Goal: Find specific page/section: Find specific page/section

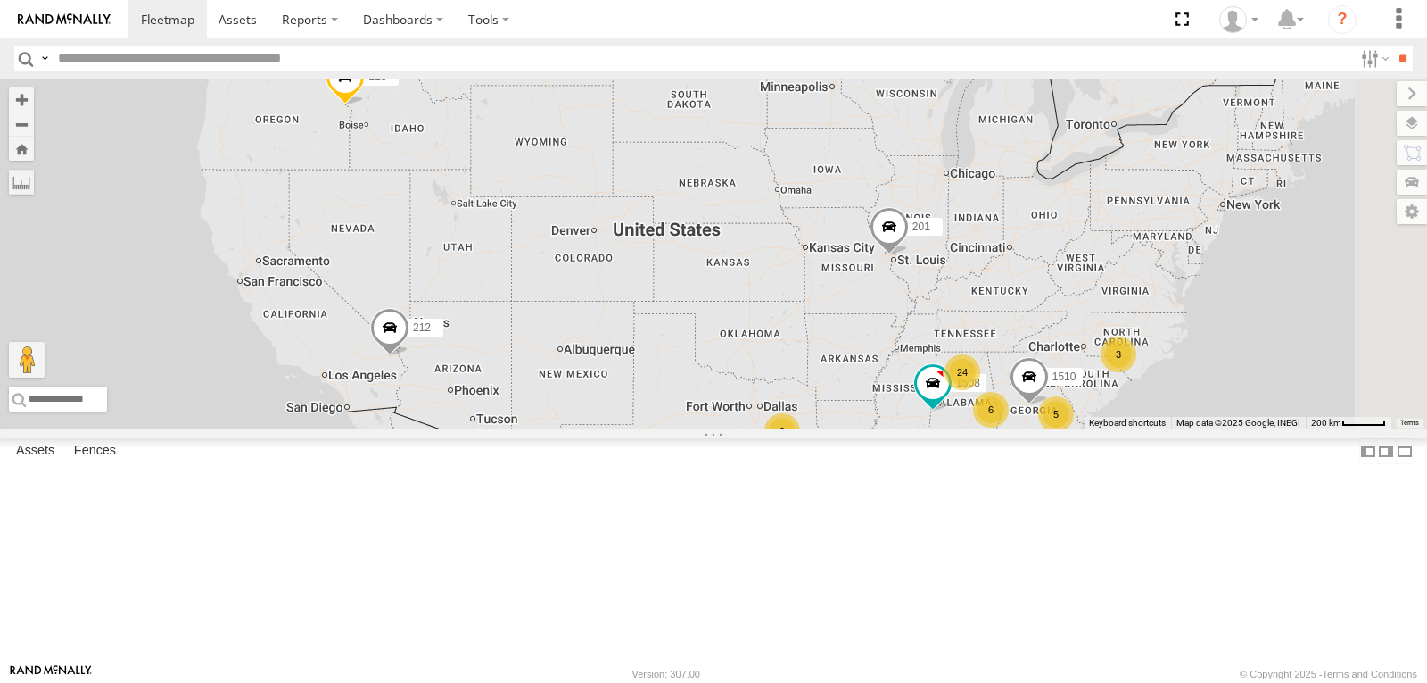
scroll to position [446, 0]
click at [0, 0] on span at bounding box center [0, 0] width 0 height 0
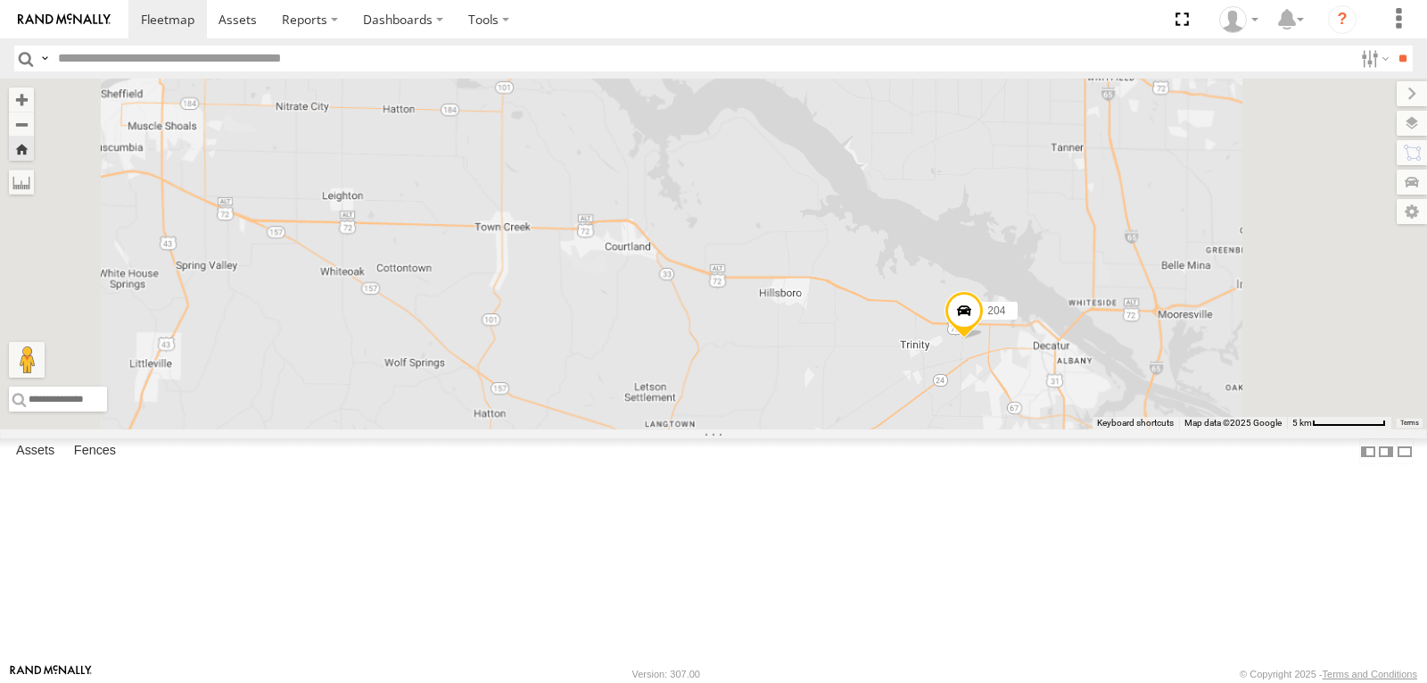
drag, startPoint x: 1311, startPoint y: 492, endPoint x: 982, endPoint y: 255, distance: 405.3
click at [1032, 289] on div "204" at bounding box center [713, 254] width 1427 height 351
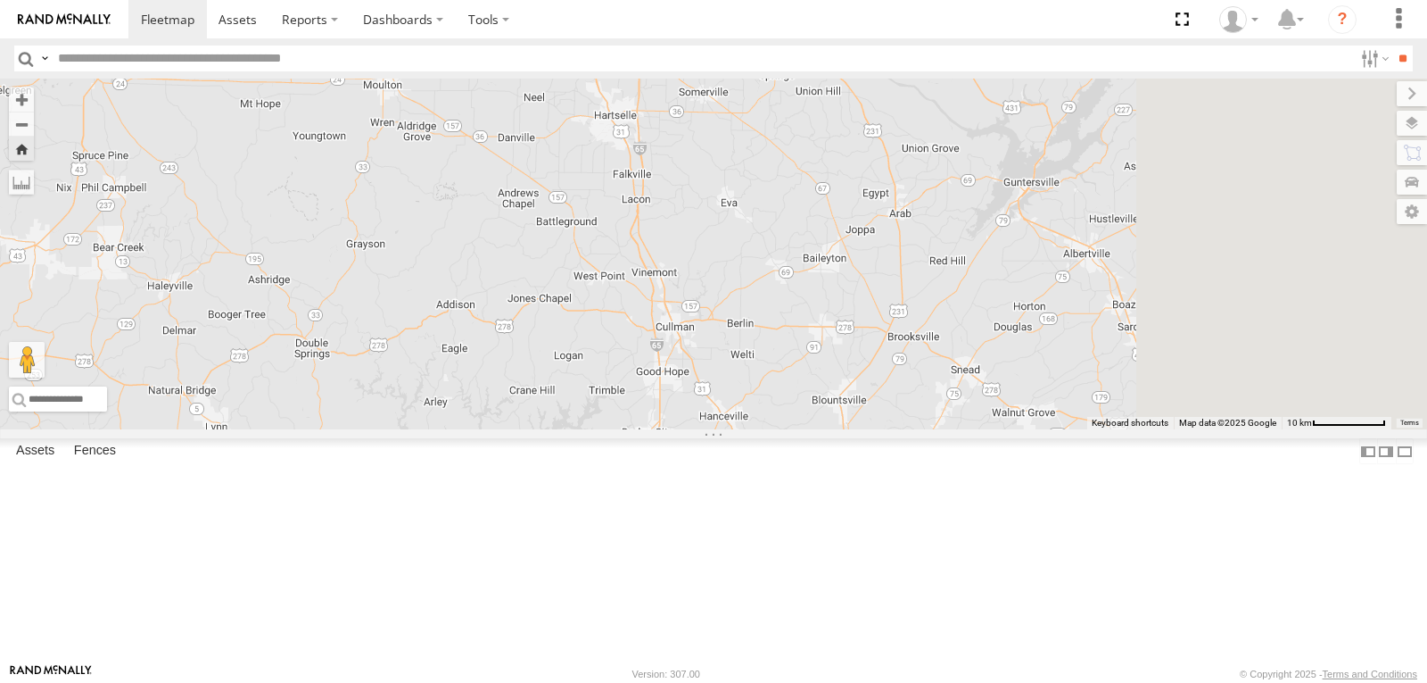
drag, startPoint x: 1229, startPoint y: 423, endPoint x: 912, endPoint y: 219, distance: 376.9
click at [942, 238] on div "204" at bounding box center [713, 254] width 1427 height 351
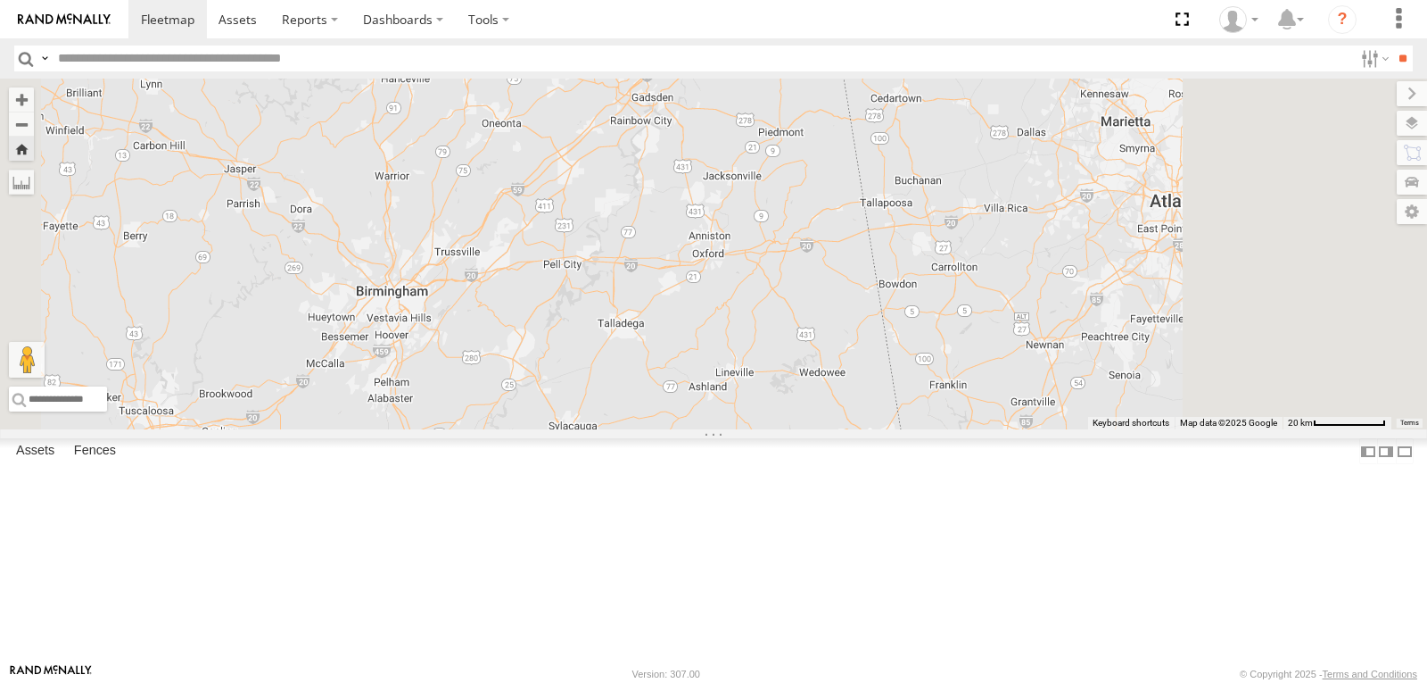
drag, startPoint x: 1177, startPoint y: 361, endPoint x: 864, endPoint y: 136, distance: 386.0
click at [935, 209] on div "204" at bounding box center [713, 254] width 1427 height 351
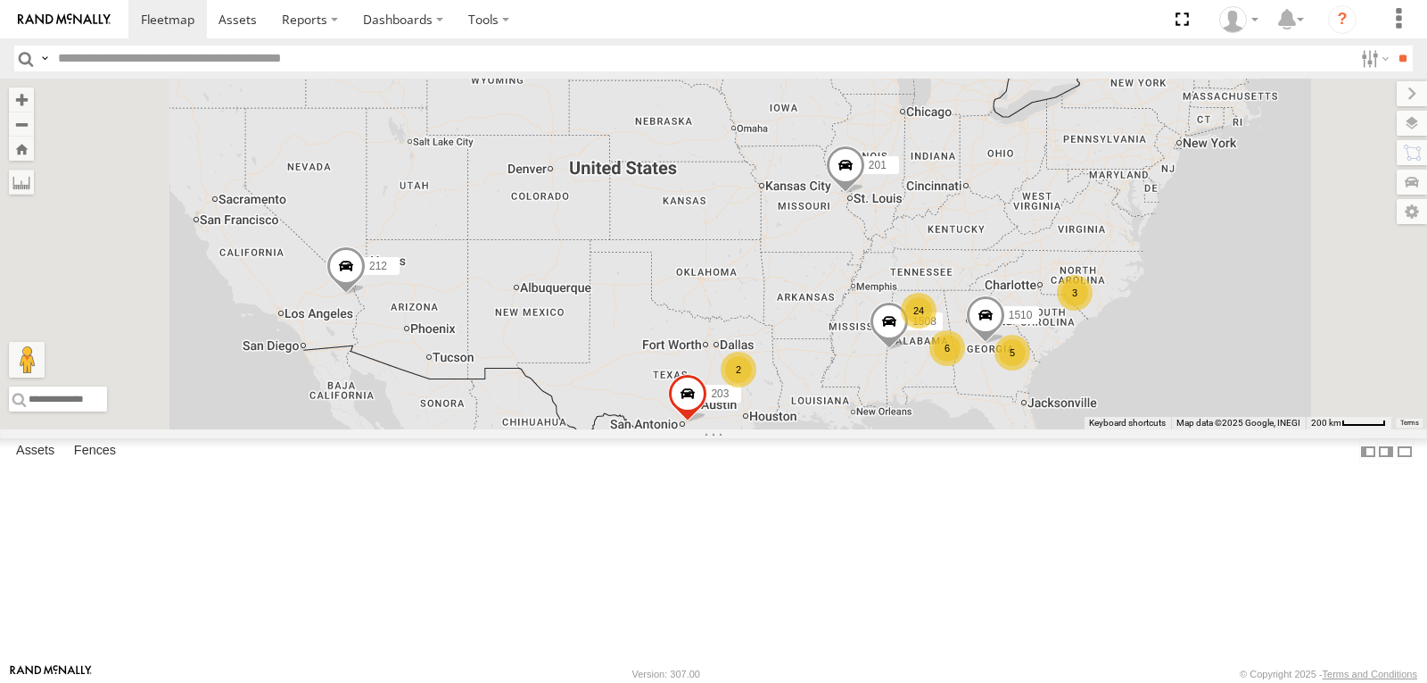
drag, startPoint x: 961, startPoint y: 436, endPoint x: 858, endPoint y: 298, distance: 172.2
click at [875, 318] on div "201 212 24 213 5 6 2 1502 3 203 1508 1510" at bounding box center [713, 254] width 1427 height 351
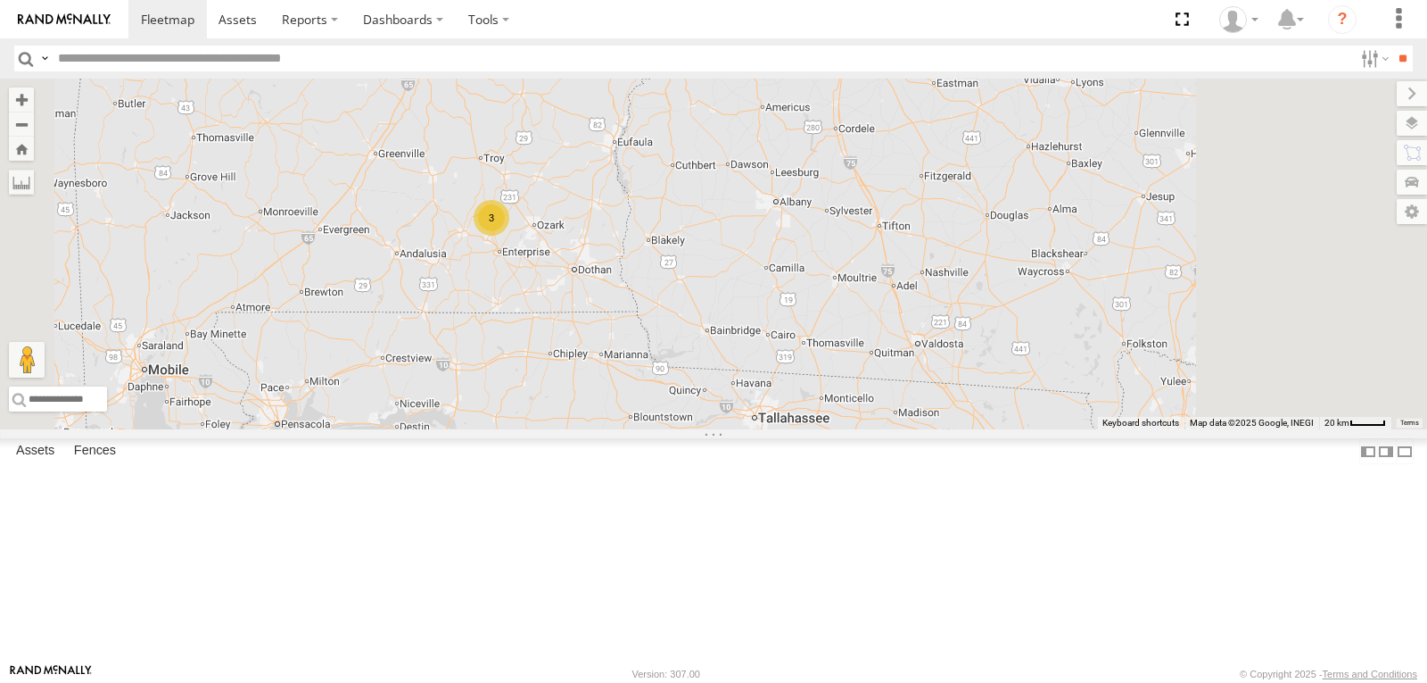
drag, startPoint x: 1038, startPoint y: 271, endPoint x: 899, endPoint y: 401, distance: 190.6
click at [930, 425] on div "201 212 213 1502 203 1508 1510 221 216 231 1506 3 1509" at bounding box center [713, 254] width 1427 height 351
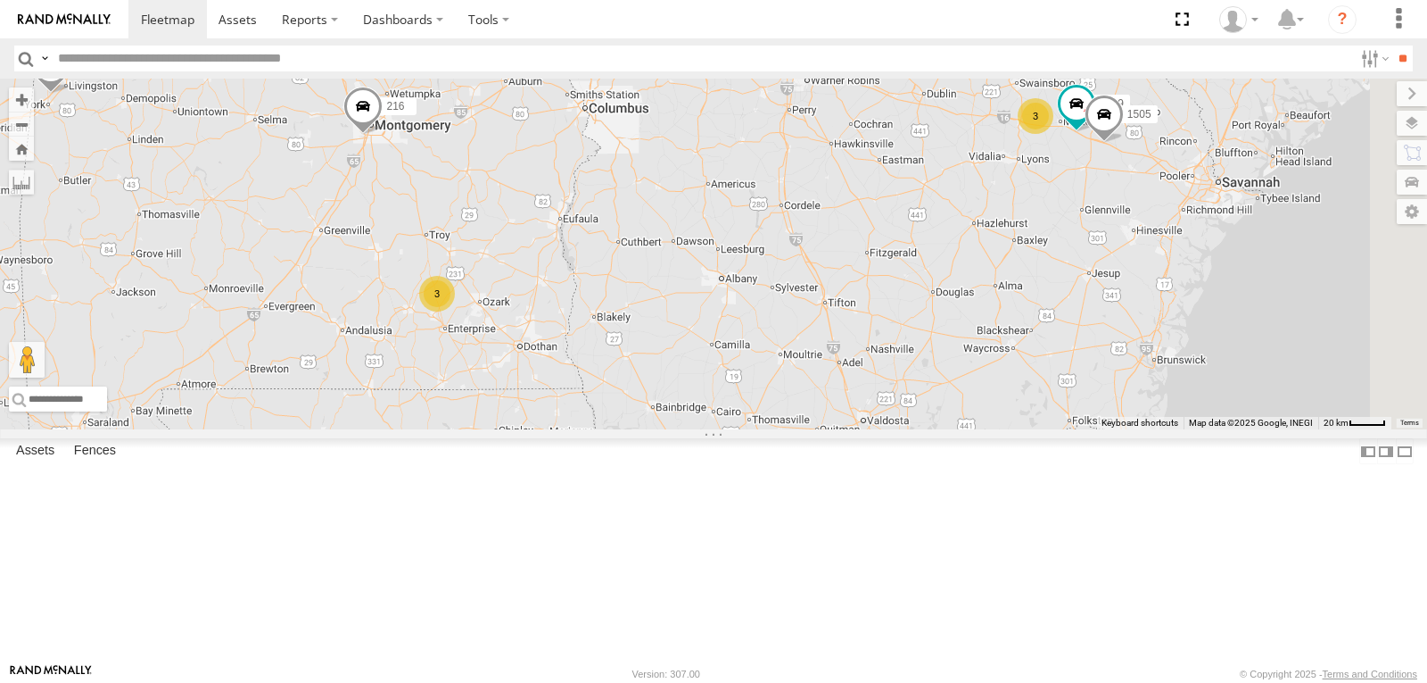
drag, startPoint x: 1039, startPoint y: 310, endPoint x: 805, endPoint y: 323, distance: 235.0
click at [811, 322] on div "201 212 213 1502 203 1508 1510 221 216 231 1506 3 1509 3 1505" at bounding box center [713, 254] width 1427 height 351
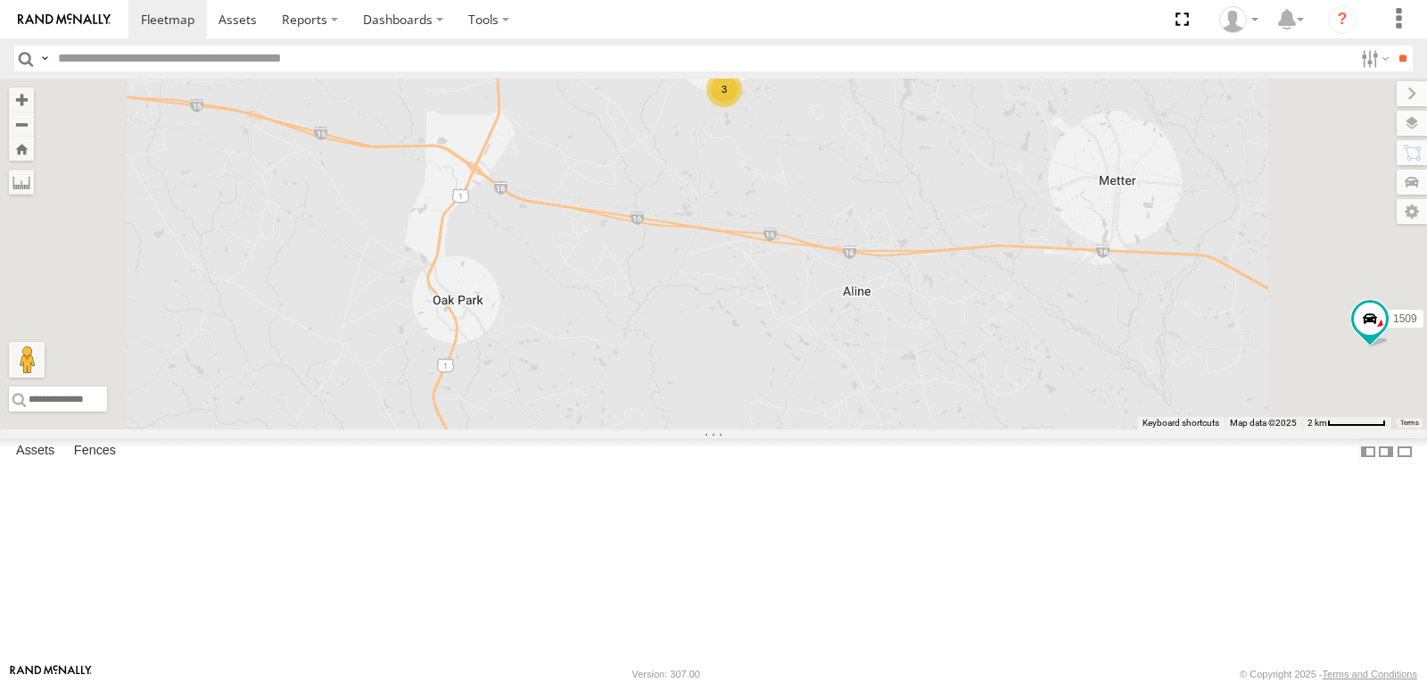
drag, startPoint x: 905, startPoint y: 195, endPoint x: 902, endPoint y: 315, distance: 119.6
click at [900, 310] on div "201 212 213 1502 203 1508 1510 221 216 231 1506 1509 1505 3" at bounding box center [713, 254] width 1427 height 351
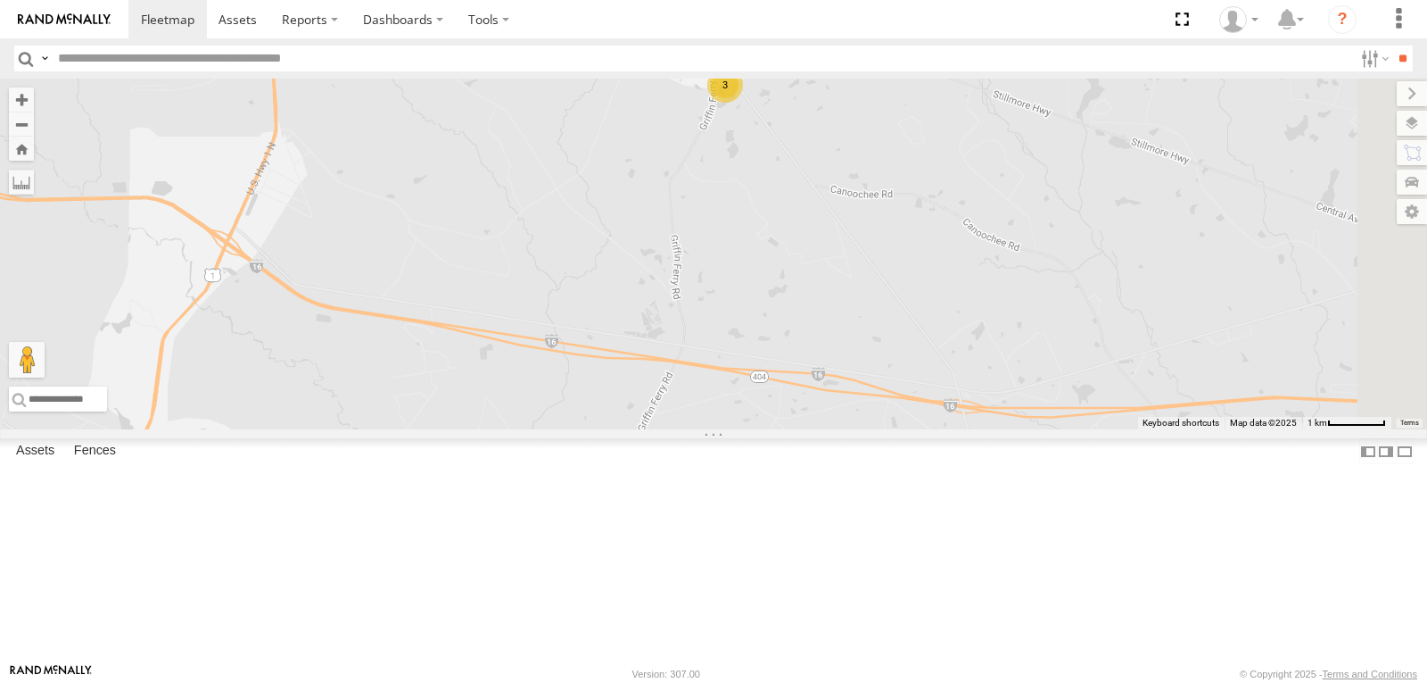
drag, startPoint x: 928, startPoint y: 311, endPoint x: 864, endPoint y: 418, distance: 124.9
click at [873, 418] on div "201 212 213 1502 203 1508 1510 221 216 231 1506 1509 1505 3" at bounding box center [713, 254] width 1427 height 351
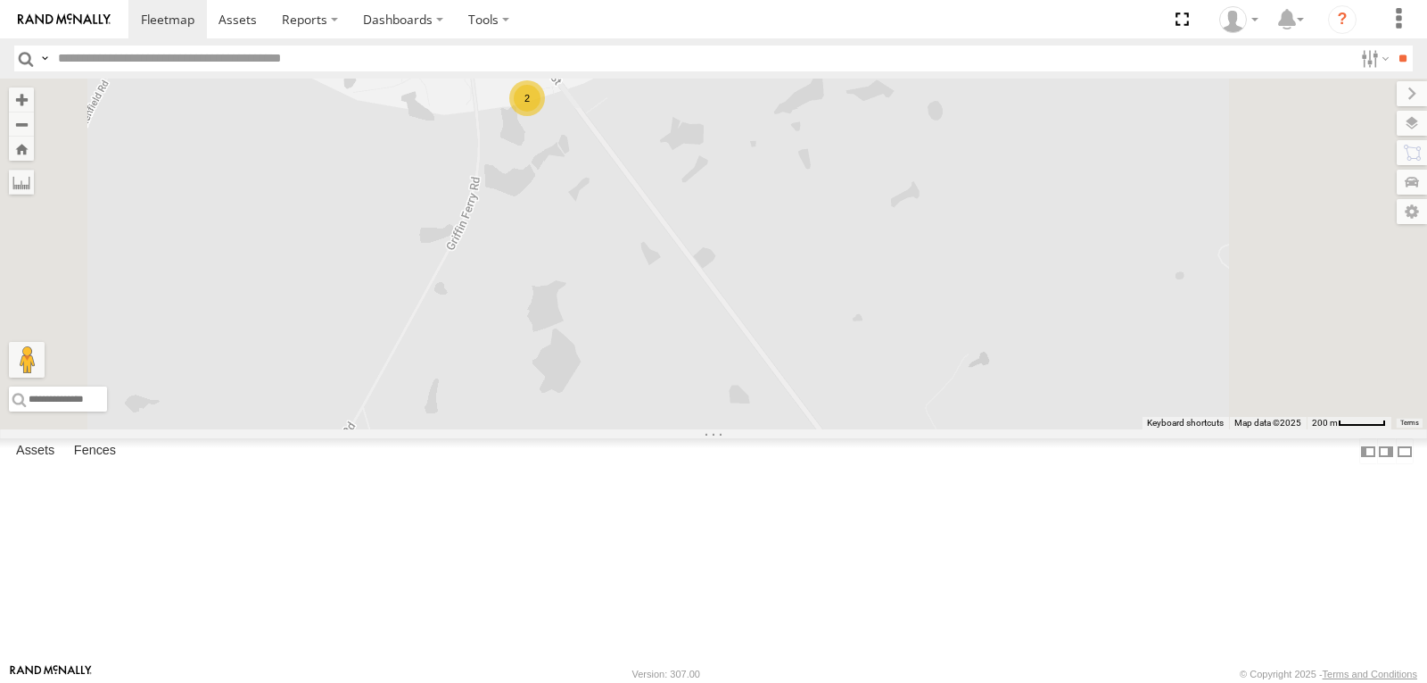
drag, startPoint x: 789, startPoint y: 317, endPoint x: 804, endPoint y: 417, distance: 101.1
click at [804, 417] on div "201 212 213 1502 203 1508 1510 221 216 231 1506 1509 1505 2 200" at bounding box center [713, 254] width 1427 height 351
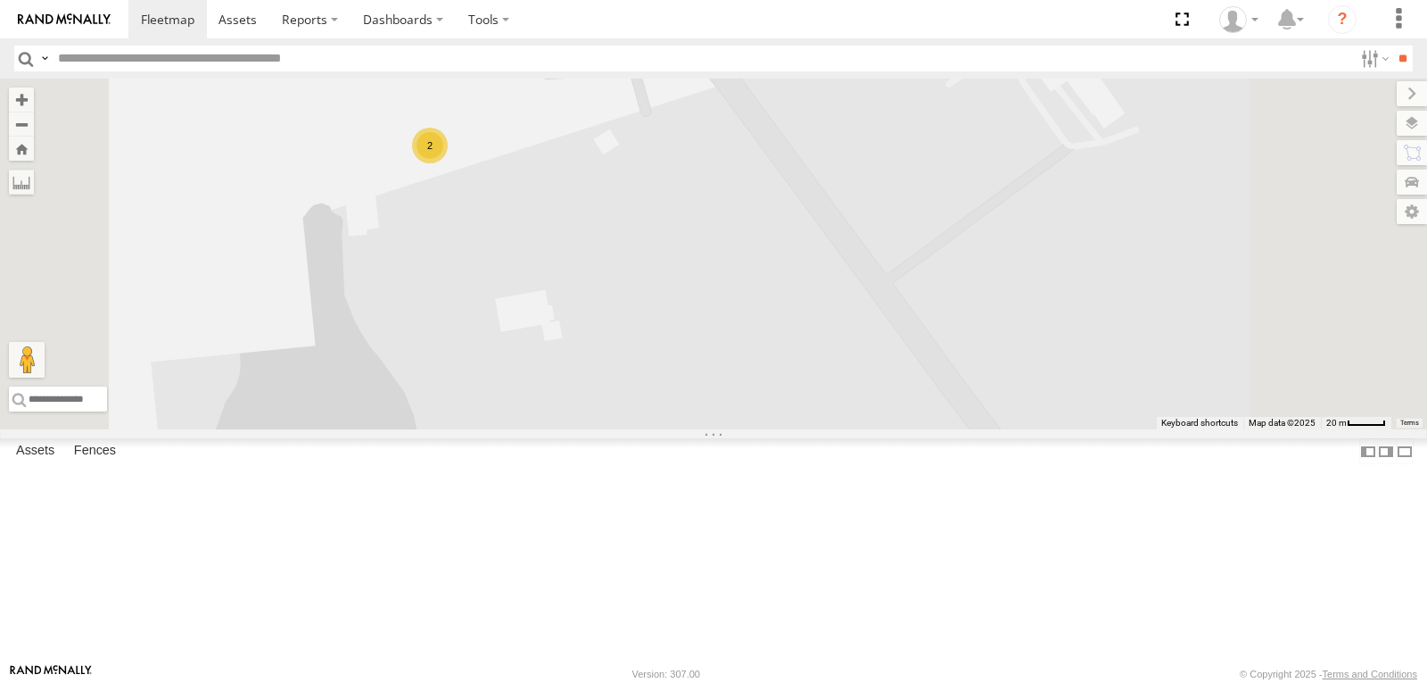
drag, startPoint x: 738, startPoint y: 332, endPoint x: 866, endPoint y: 451, distance: 175.5
click at [856, 429] on div "201 212 213 1502 203 1508 1510 221 216 231 1506 1509 1505 200 2" at bounding box center [713, 254] width 1427 height 351
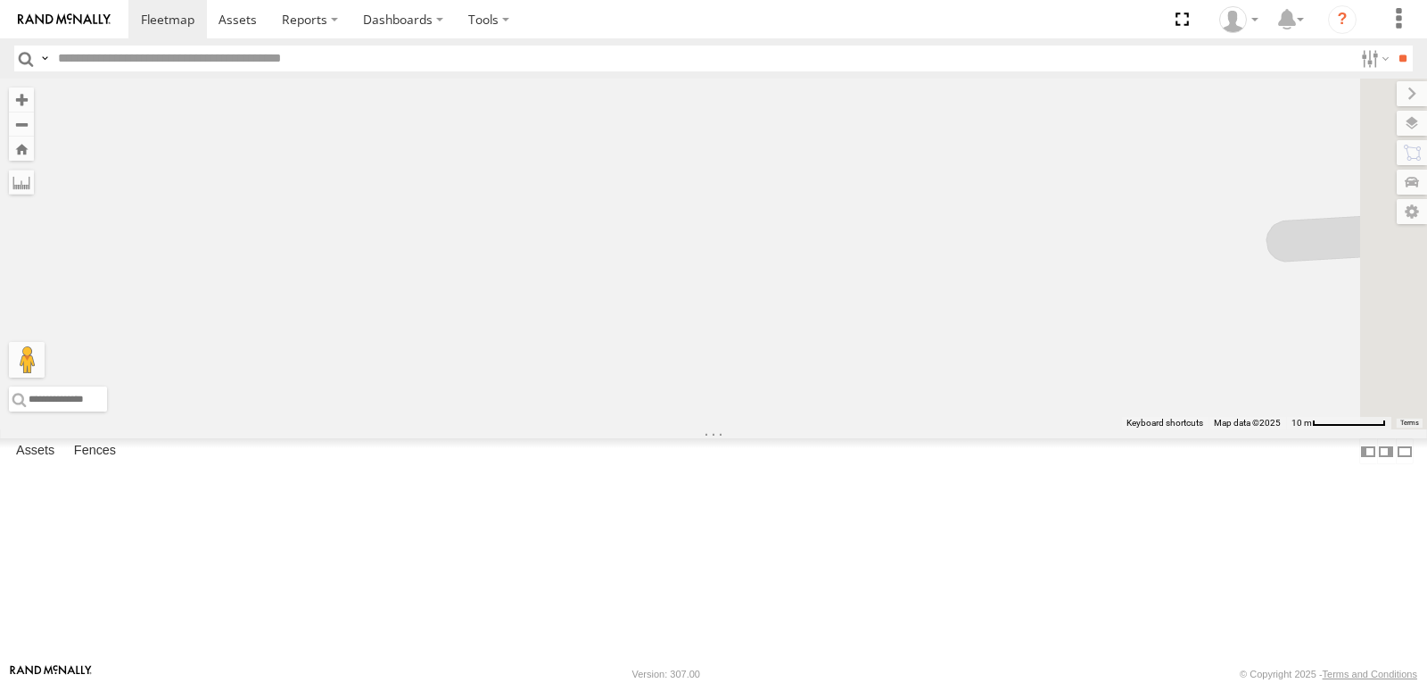
drag, startPoint x: 964, startPoint y: 458, endPoint x: 906, endPoint y: 302, distance: 165.4
click at [908, 313] on div "201 212 213 1502 203 1508 1510 221 216 231 1506 1509 1505 200" at bounding box center [713, 254] width 1427 height 351
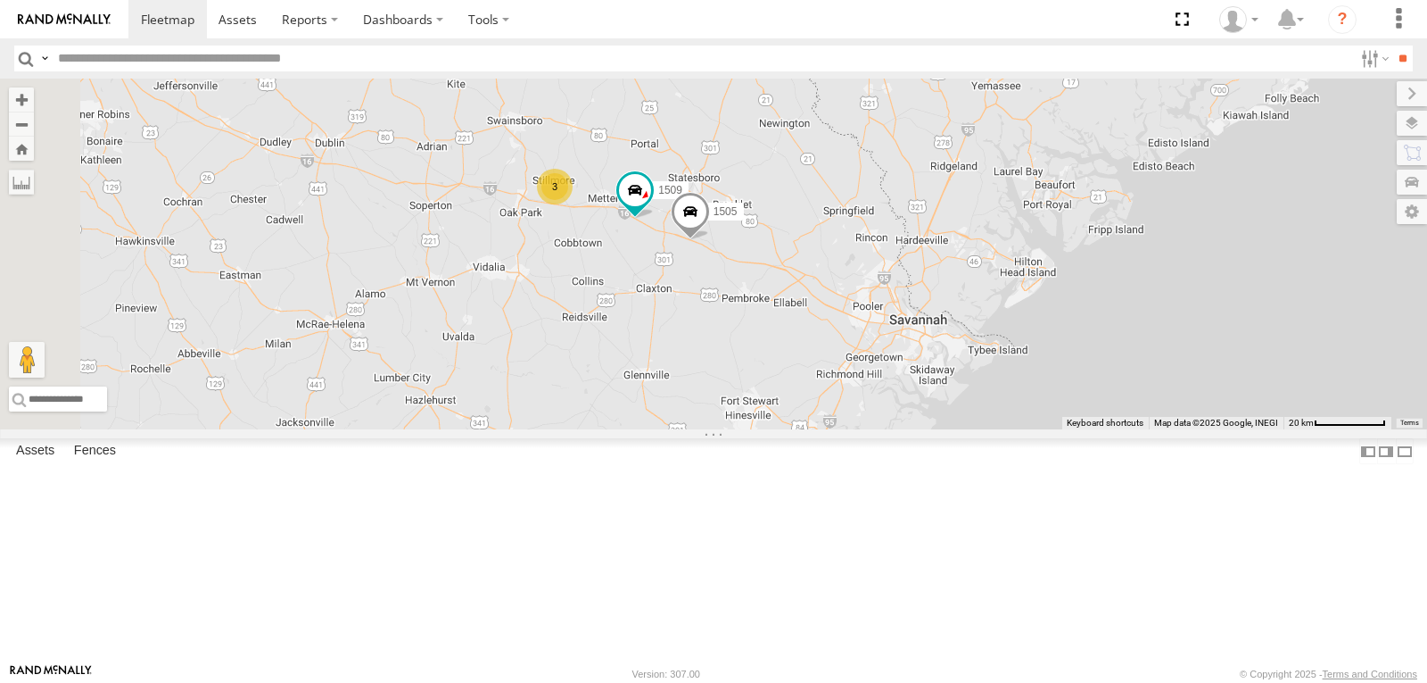
drag, startPoint x: 691, startPoint y: 236, endPoint x: 957, endPoint y: 288, distance: 271.7
click at [957, 288] on div "201 212 213 1502 203 1508 1510 221 216 231 1506 1509 1505 3" at bounding box center [713, 254] width 1427 height 351
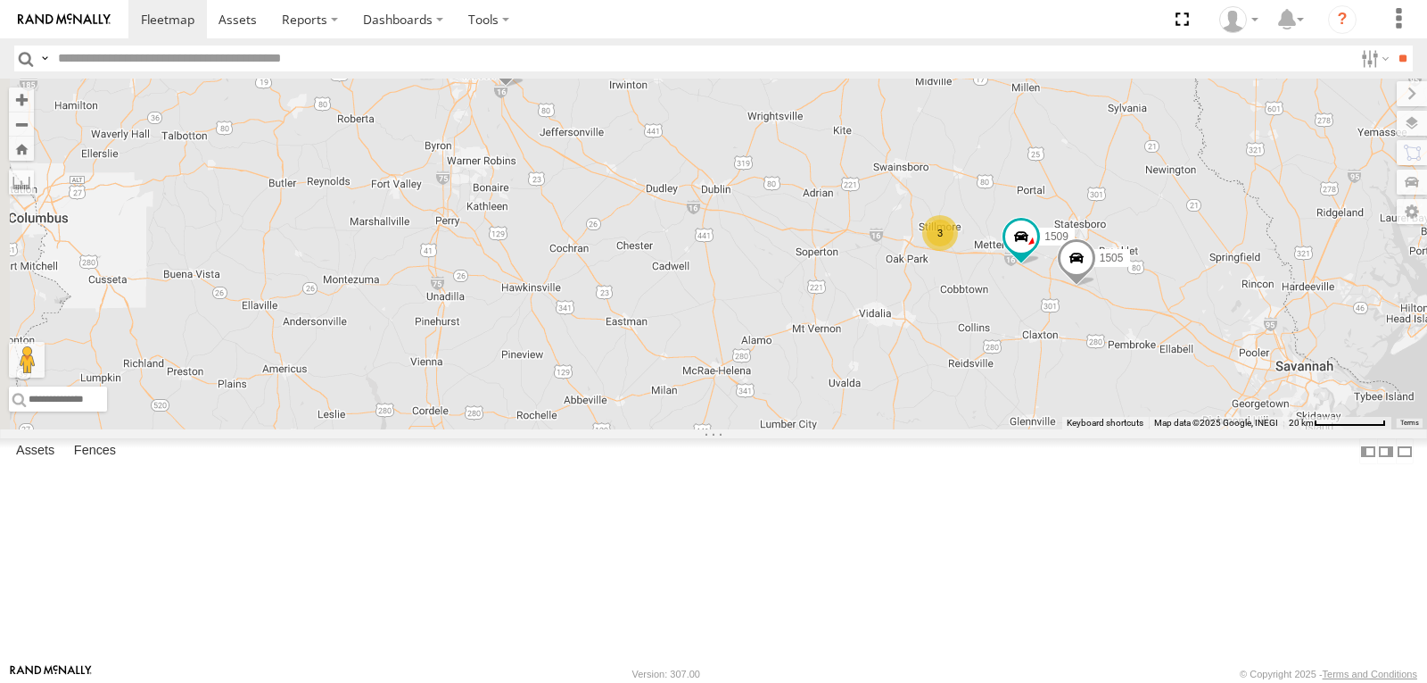
drag, startPoint x: 904, startPoint y: 270, endPoint x: 915, endPoint y: 281, distance: 15.8
click at [915, 281] on div "201 212 213 1502 203 1508 1510 221 216 231 1506 1509 1505 3" at bounding box center [713, 254] width 1427 height 351
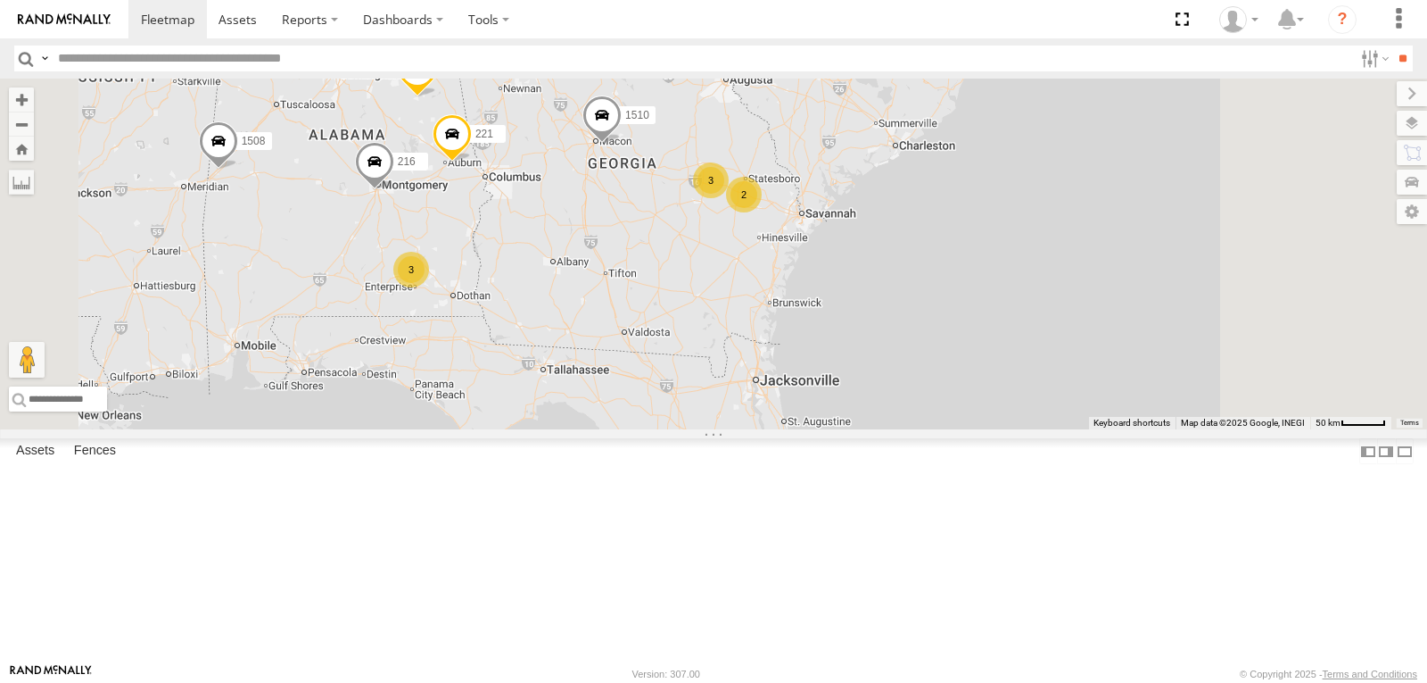
drag, startPoint x: 700, startPoint y: 253, endPoint x: 799, endPoint y: 344, distance: 134.5
click at [493, 139] on span "221" at bounding box center [485, 133] width 18 height 12
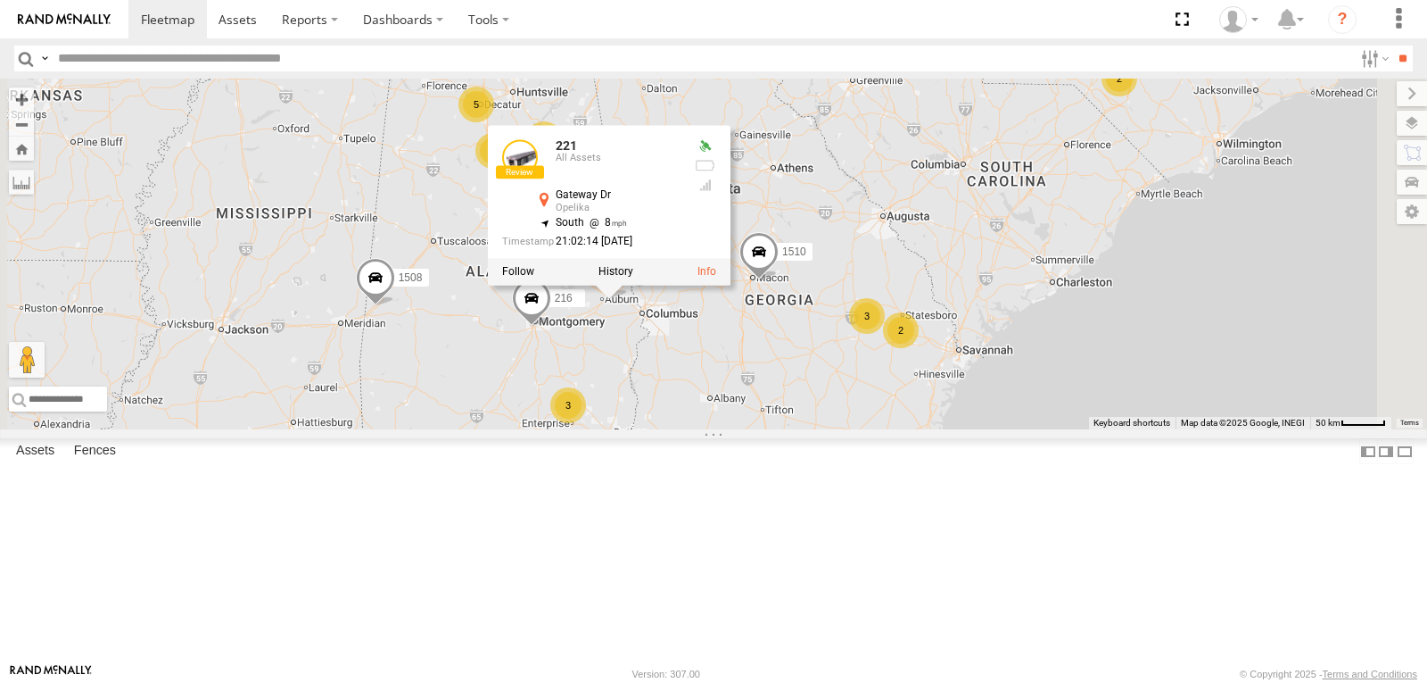
click at [572, 142] on div "201 212 213 1502 203 1508 1510 221 216 231 1506 13 6 3 5 3 2 2 221 All Assets […" at bounding box center [713, 254] width 1427 height 351
